Goal: Find specific page/section: Find specific page/section

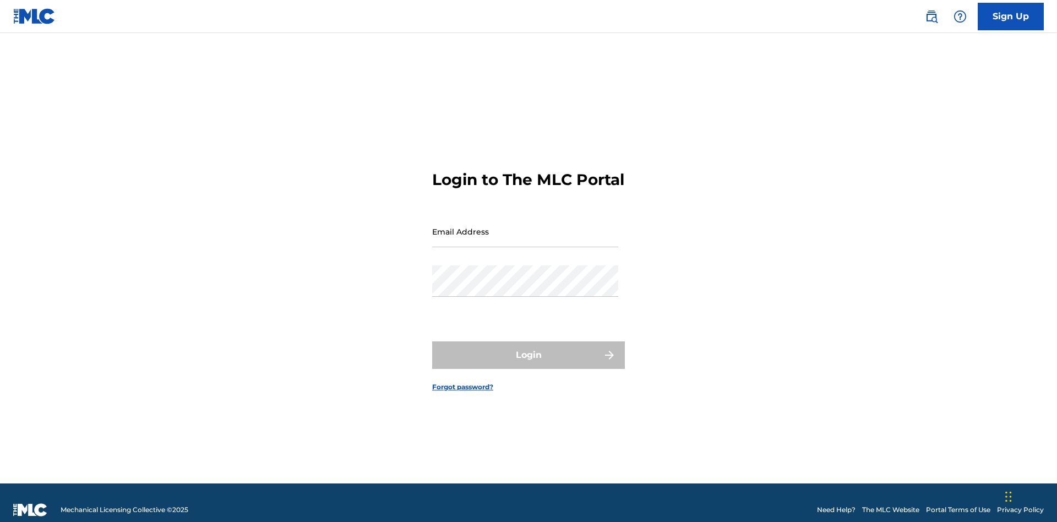
scroll to position [14, 0]
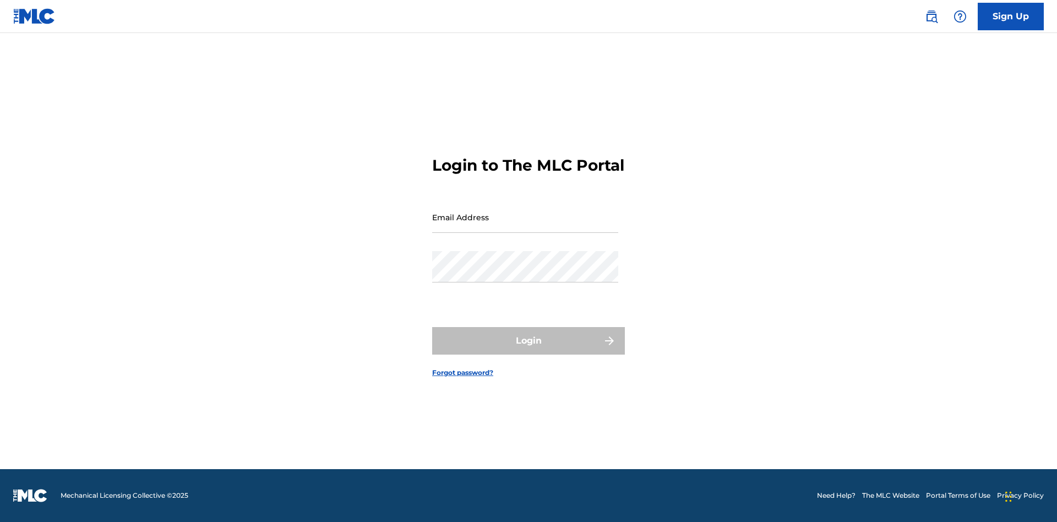
click at [525, 226] on input "Email Address" at bounding box center [525, 216] width 186 height 31
type input "69e1f26e-4564-4e64-8294-61e17a032b43@mailslurp.com"
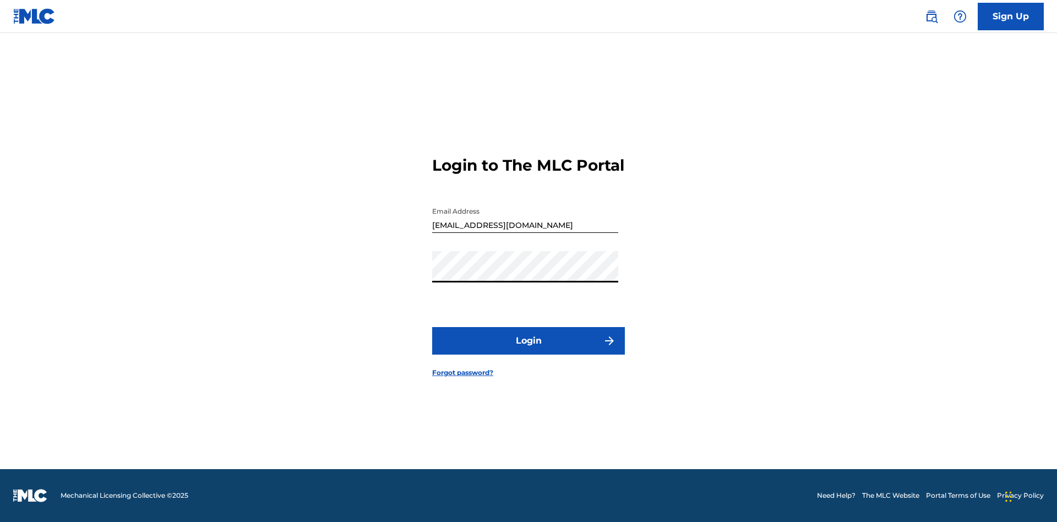
click at [529, 350] on button "Login" at bounding box center [528, 341] width 193 height 28
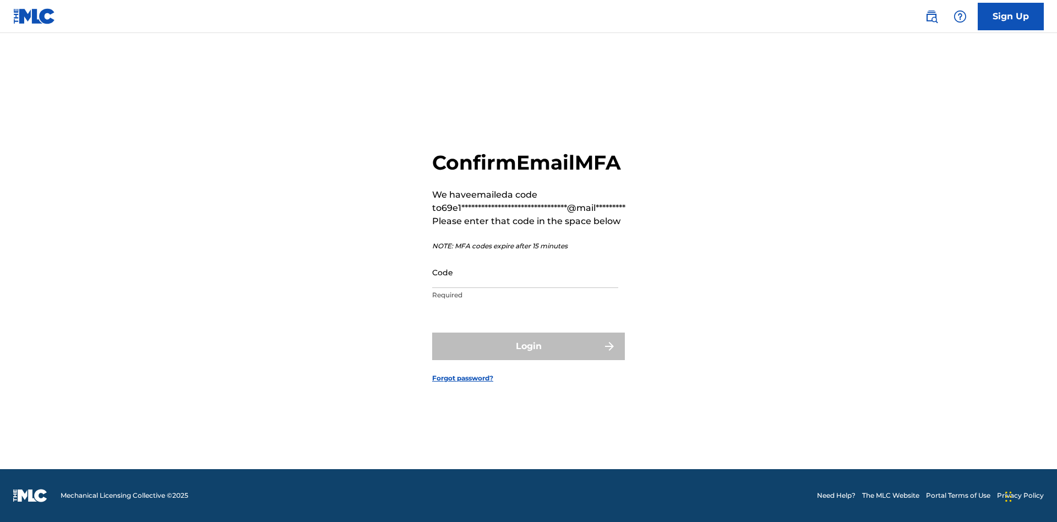
click at [525, 272] on input "Code" at bounding box center [525, 272] width 186 height 31
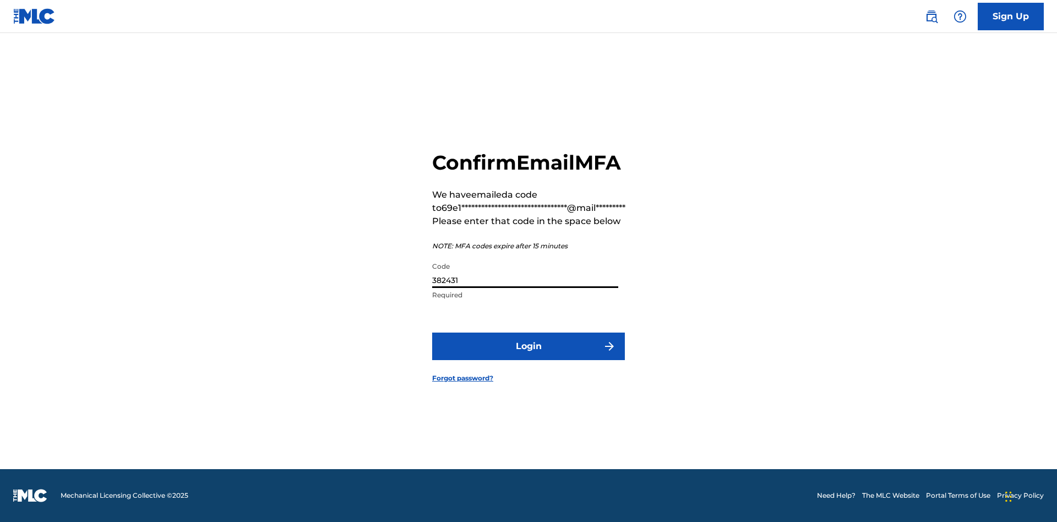
type input "382431"
click at [529, 346] on button "Login" at bounding box center [528, 347] width 193 height 28
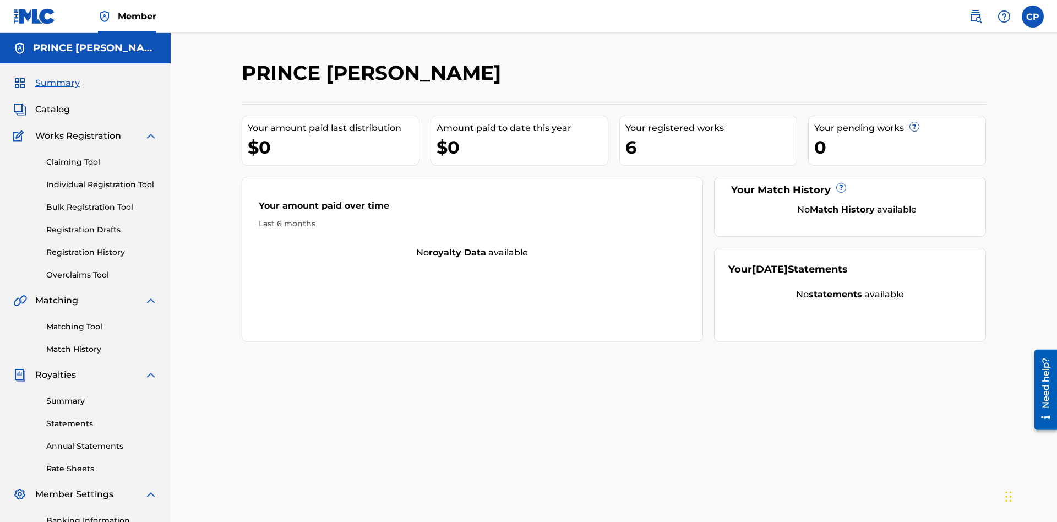
scroll to position [37, 0]
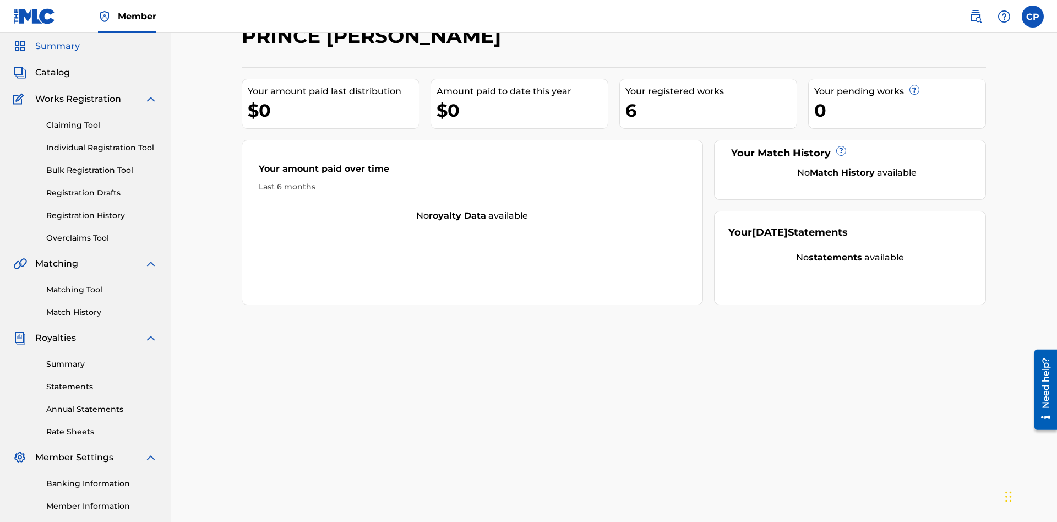
click at [52, 73] on span "Catalog" at bounding box center [52, 72] width 35 height 13
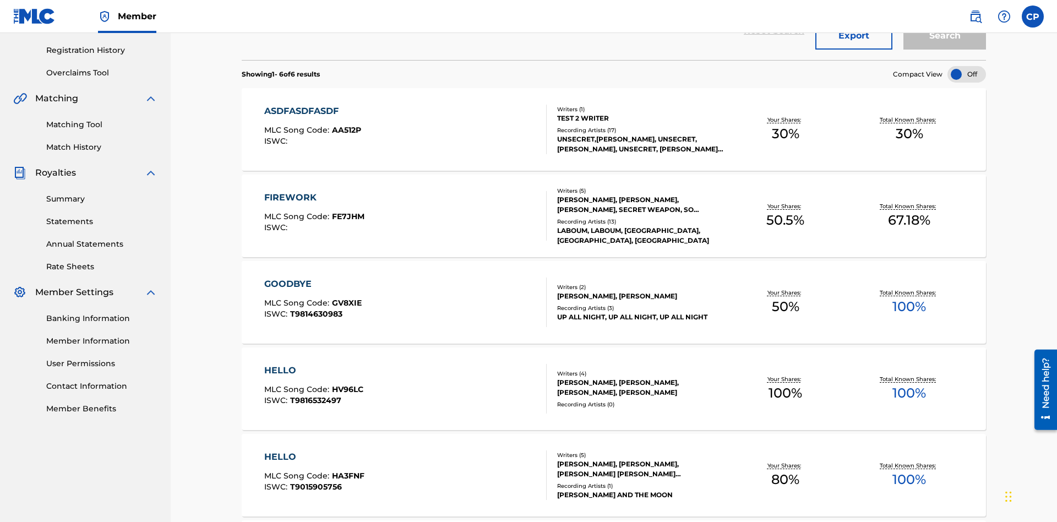
scroll to position [43, 0]
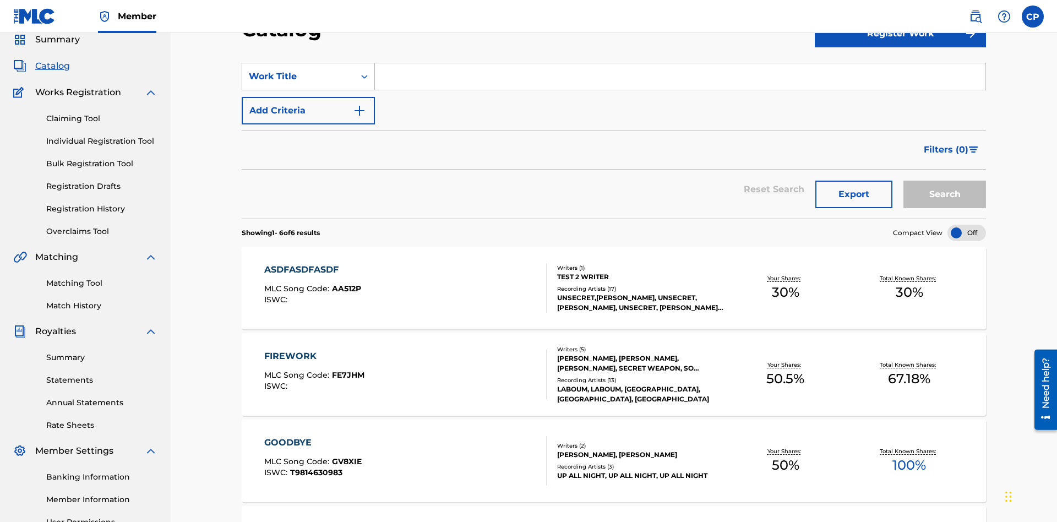
click at [298, 77] on div "Work Title" at bounding box center [298, 76] width 99 height 13
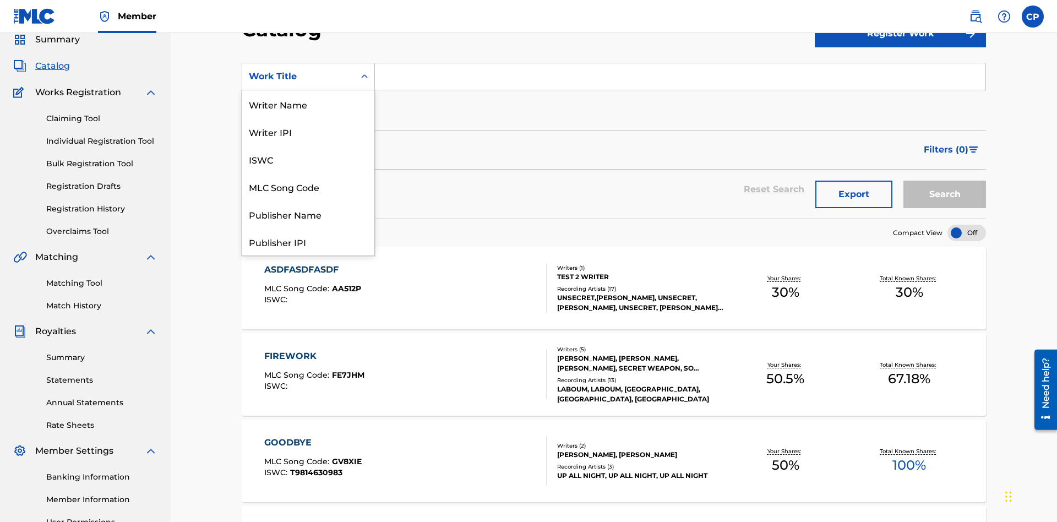
scroll to position [165, 0]
click at [308, 242] on div "Work Title" at bounding box center [308, 242] width 132 height 28
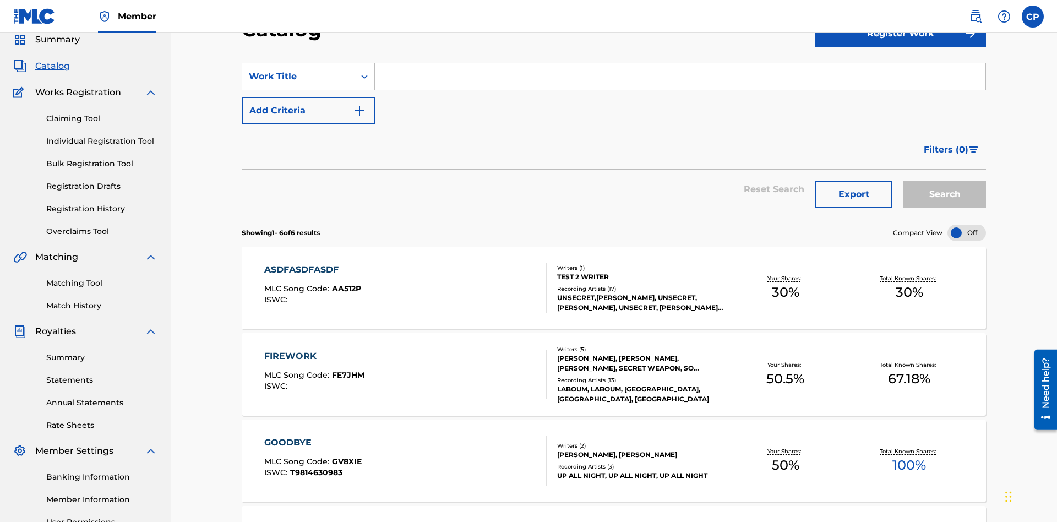
scroll to position [41, 0]
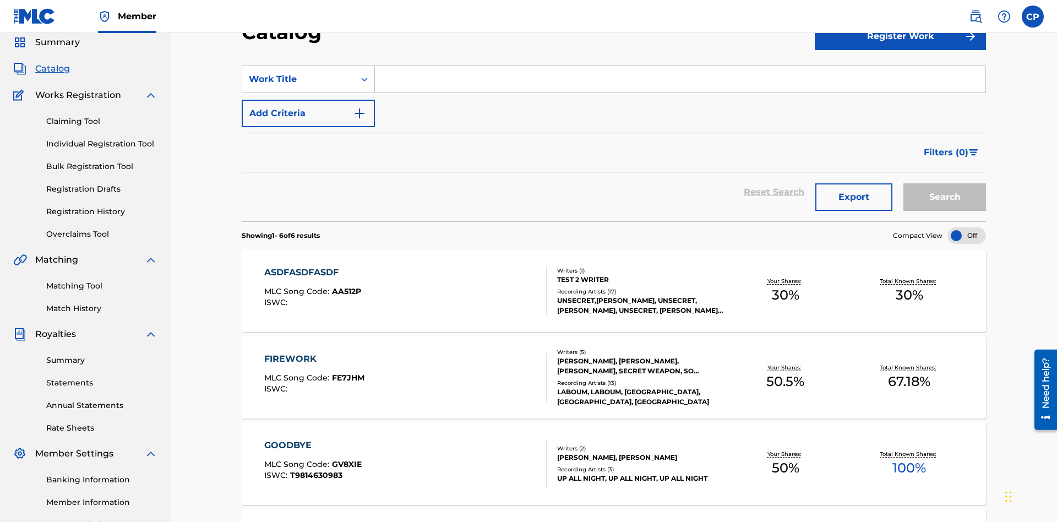
click at [680, 79] on input "Search Form" at bounding box center [680, 79] width 611 height 26
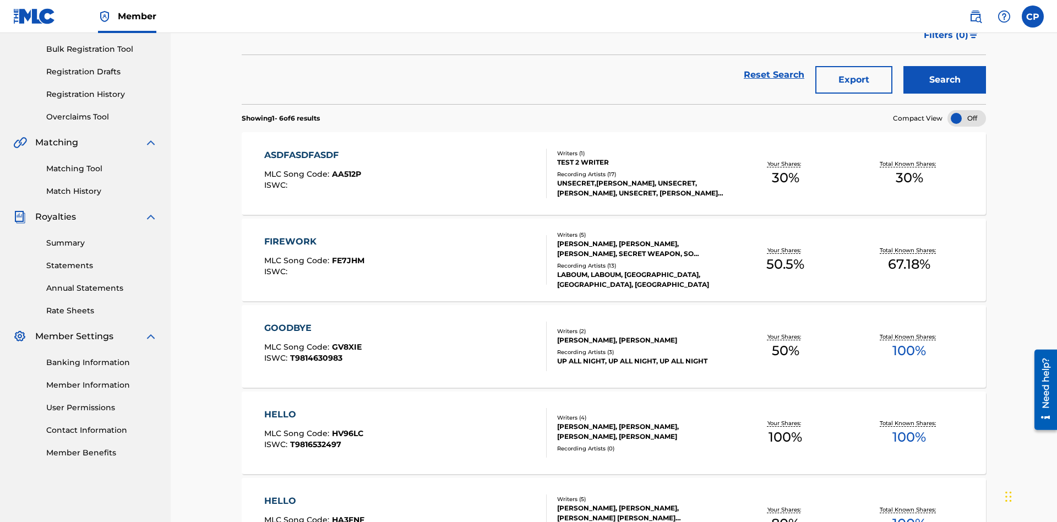
type input "HELLO"
click at [945, 80] on button "Search" at bounding box center [944, 80] width 83 height 28
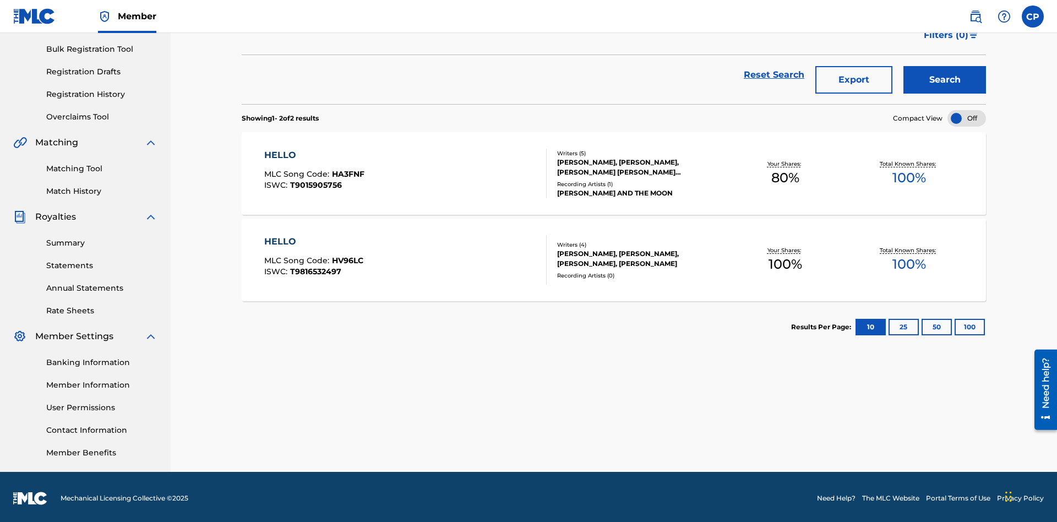
scroll to position [161, 0]
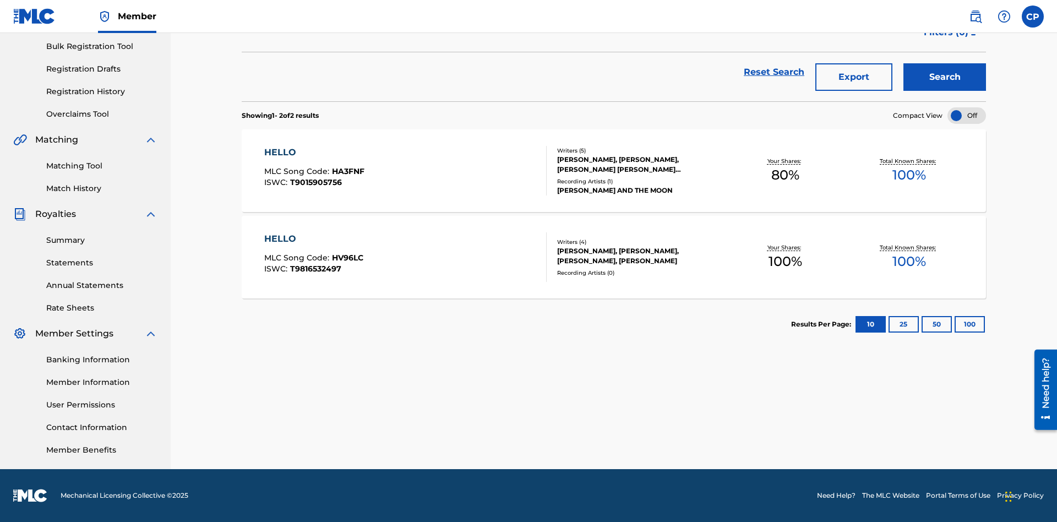
click at [347, 171] on span "HA3FNF" at bounding box center [348, 171] width 32 height 10
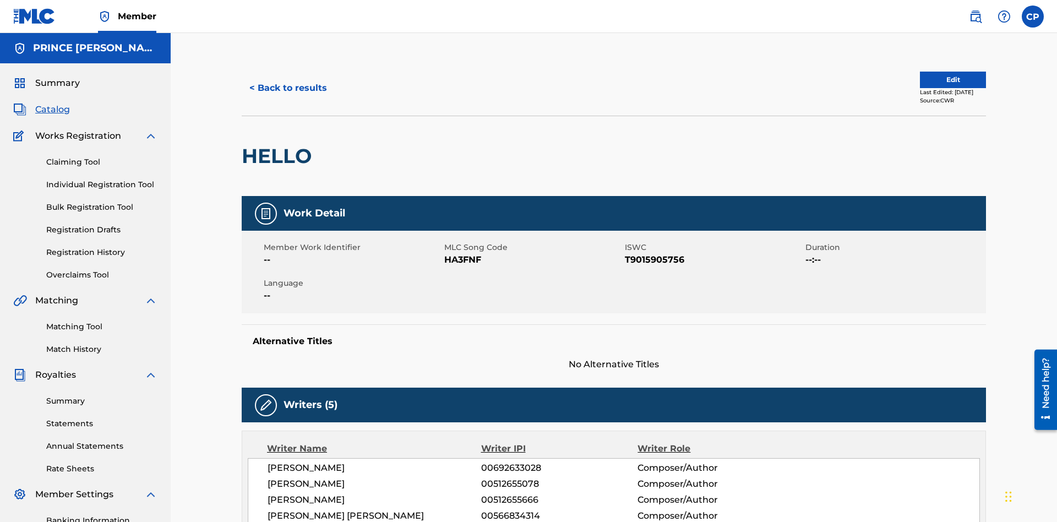
scroll to position [616, 0]
